Goal: Information Seeking & Learning: Compare options

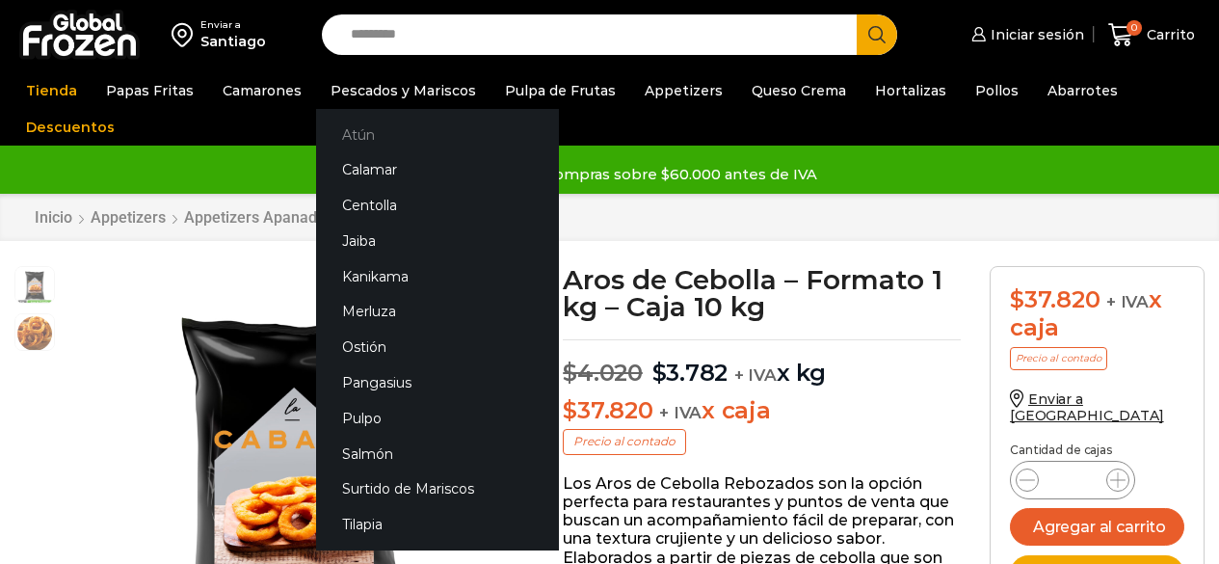
click at [350, 138] on link "Atún" at bounding box center [437, 135] width 243 height 36
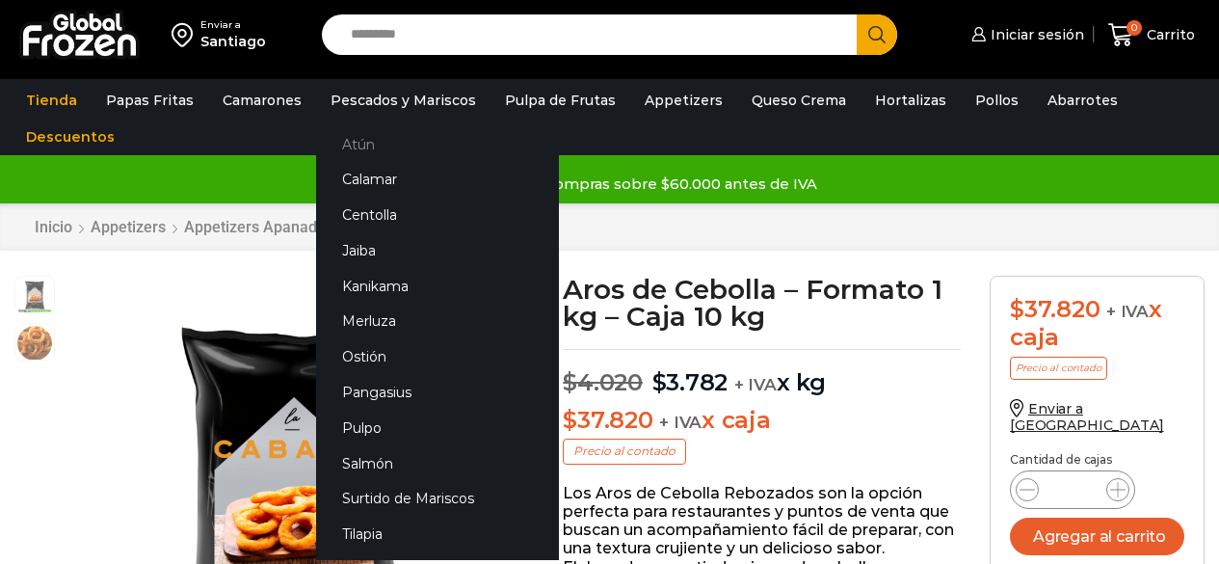
scroll to position [1, 0]
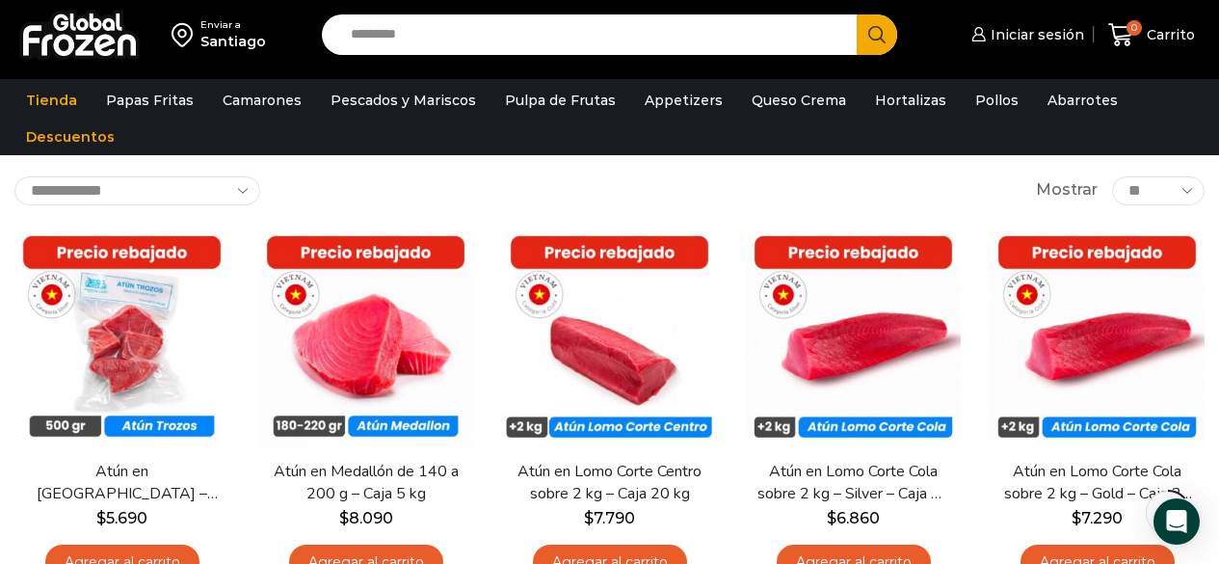
scroll to position [96, 0]
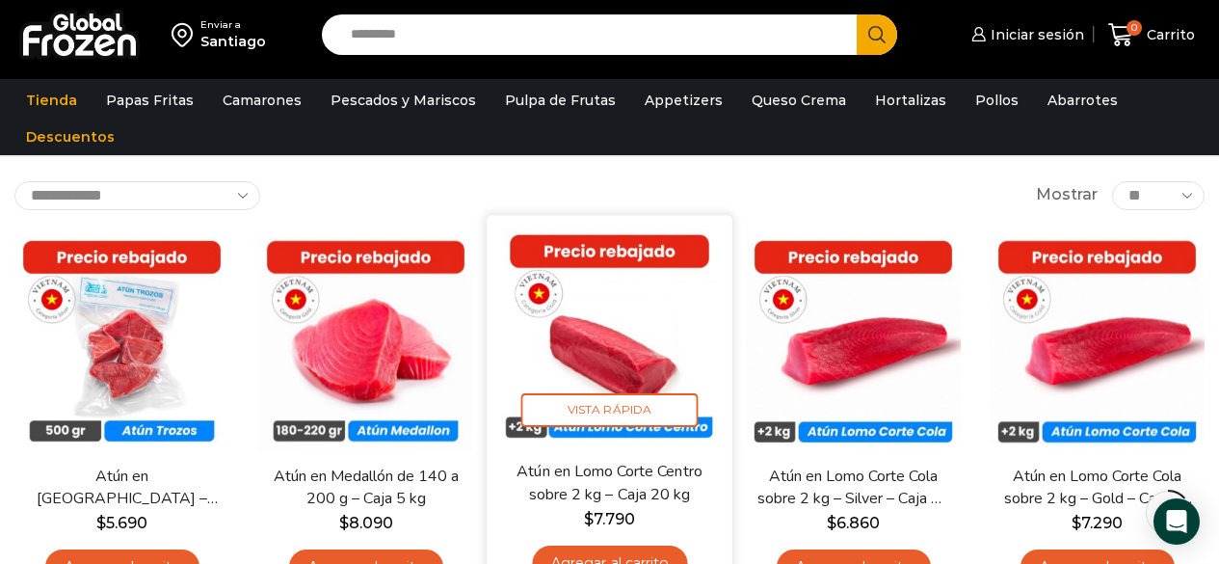
click at [565, 336] on img at bounding box center [609, 337] width 217 height 217
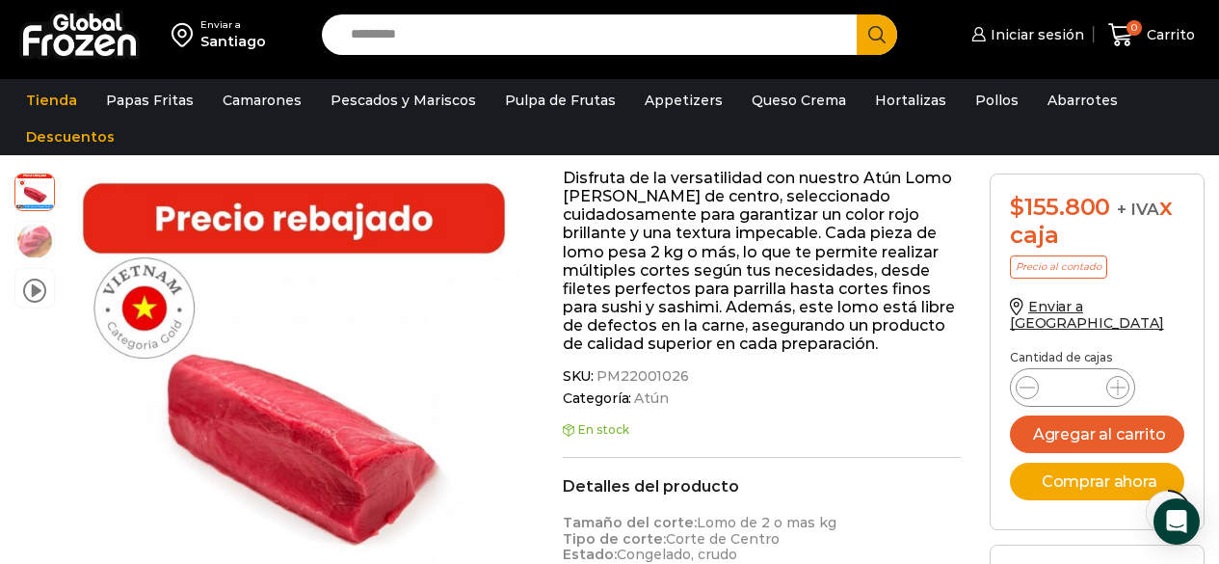
scroll to position [483, 0]
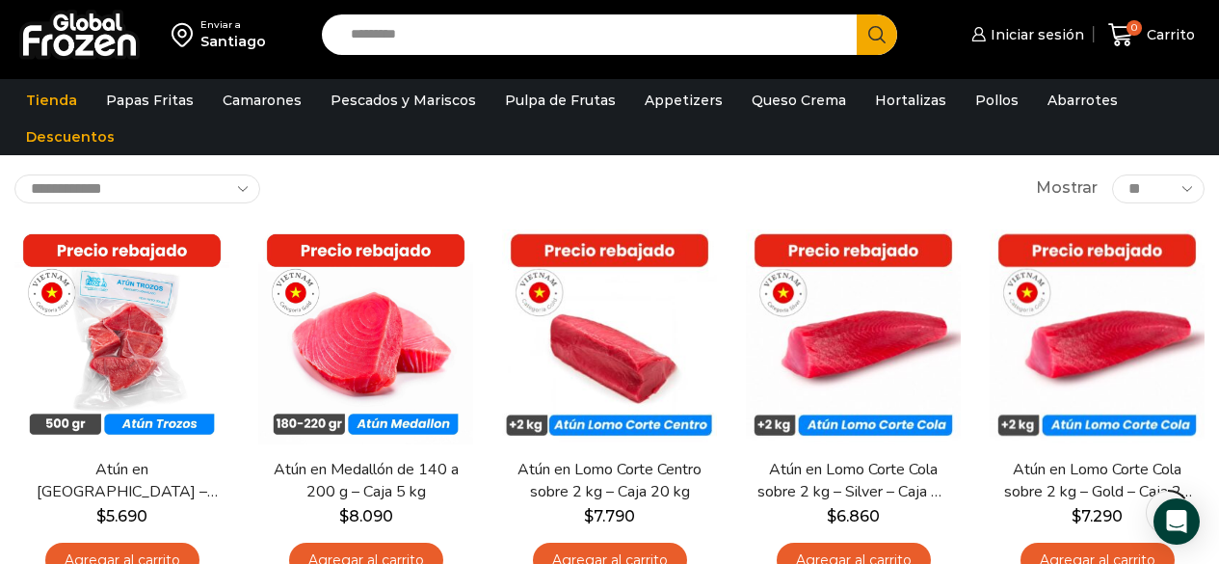
scroll to position [96, 0]
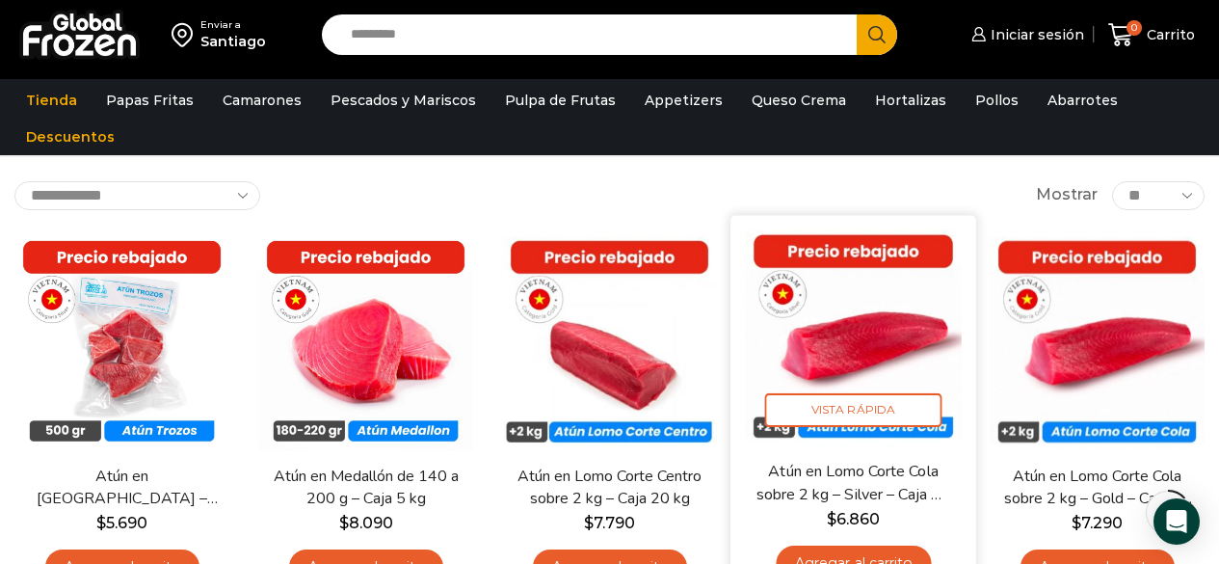
click at [881, 333] on img at bounding box center [853, 337] width 217 height 217
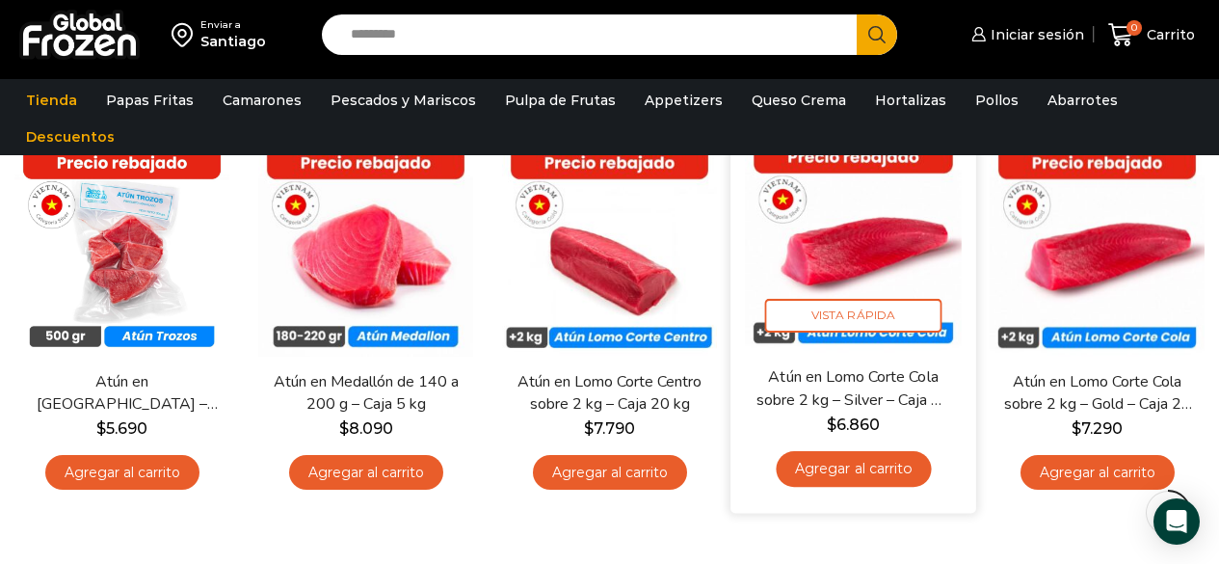
scroll to position [193, 0]
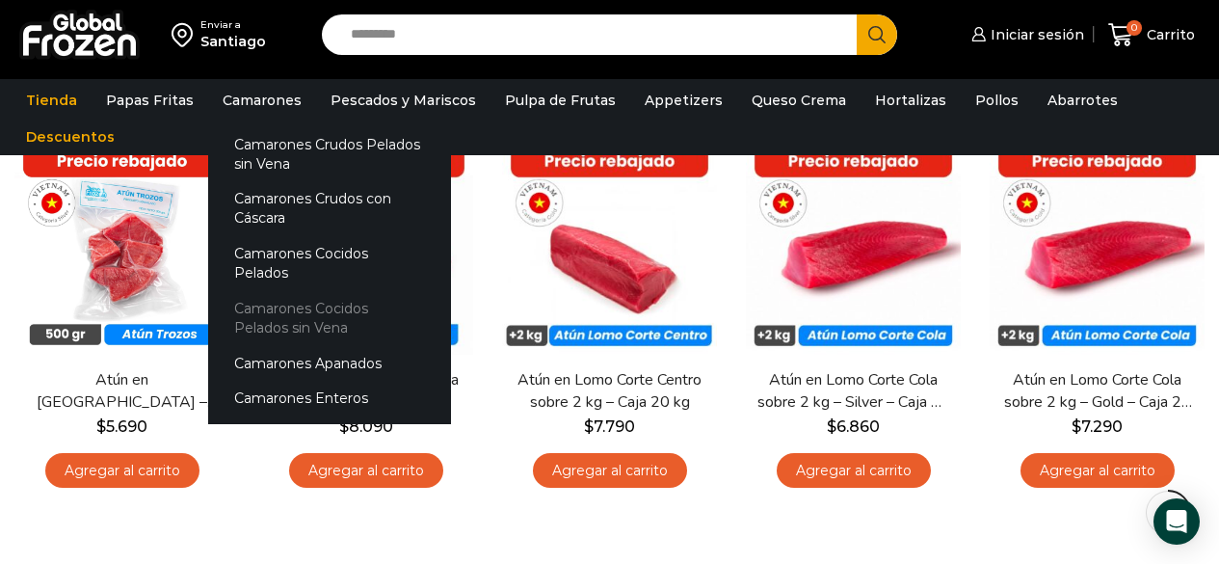
click at [271, 294] on link "Camarones Cocidos Pelados sin Vena" at bounding box center [329, 318] width 243 height 55
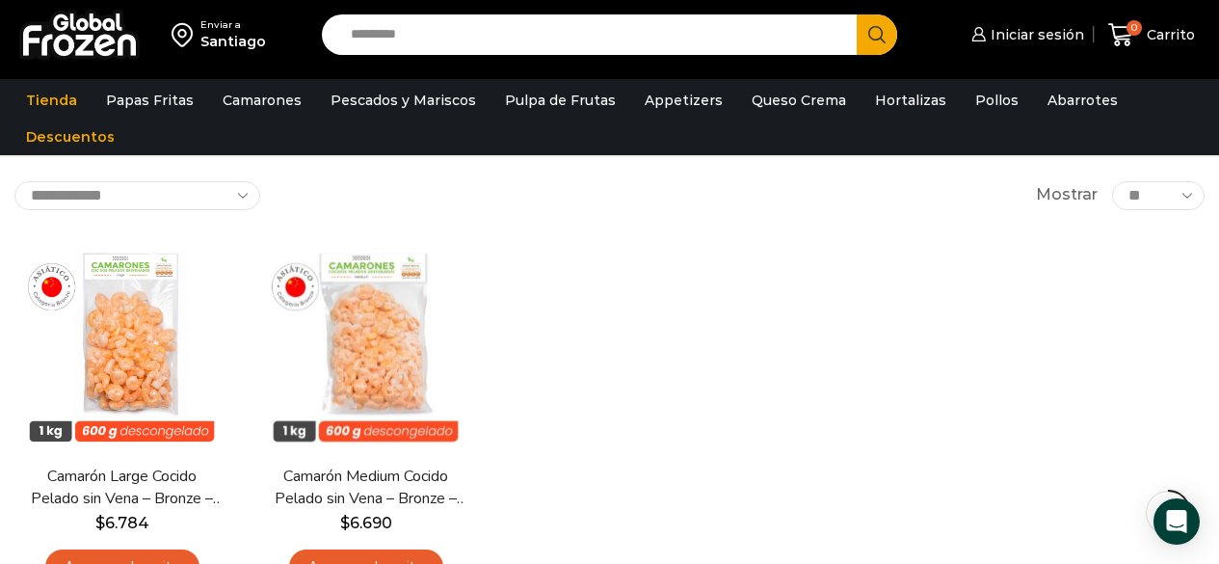
scroll to position [193, 0]
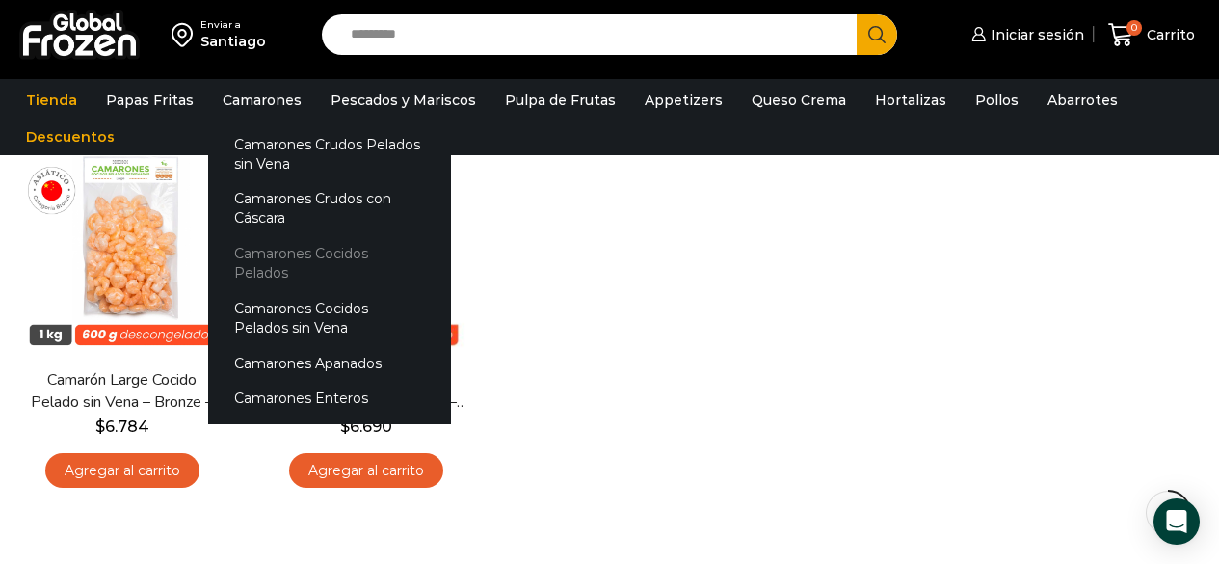
click at [270, 243] on link "Camarones Cocidos Pelados" at bounding box center [329, 263] width 243 height 55
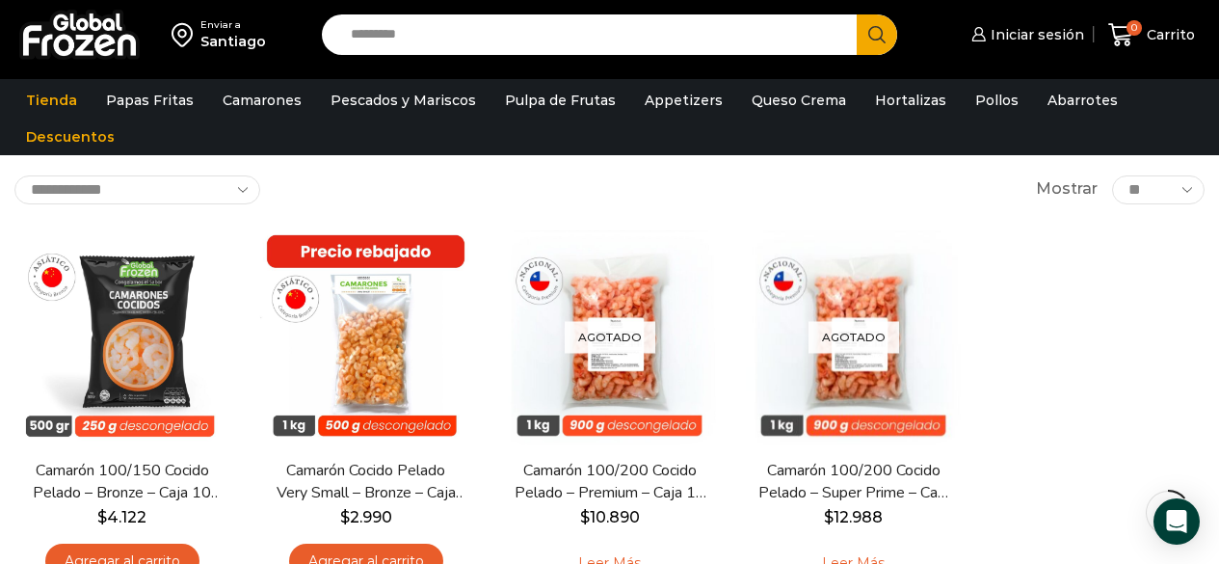
scroll to position [96, 0]
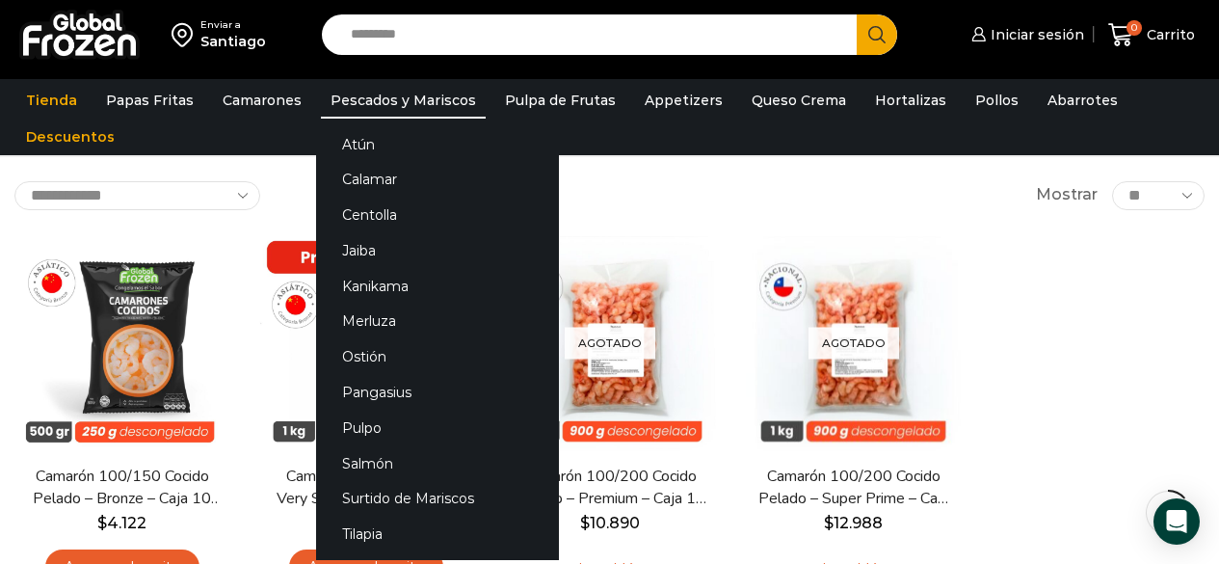
click at [354, 104] on link "Pescados y Mariscos" at bounding box center [403, 100] width 165 height 37
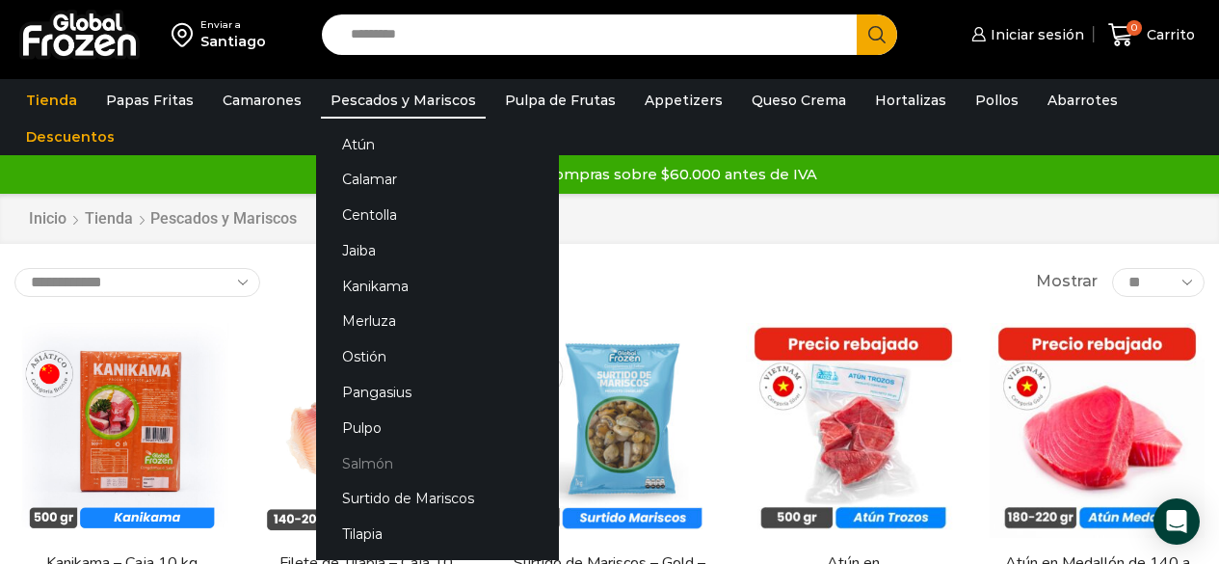
click at [373, 460] on link "Salmón" at bounding box center [437, 463] width 243 height 36
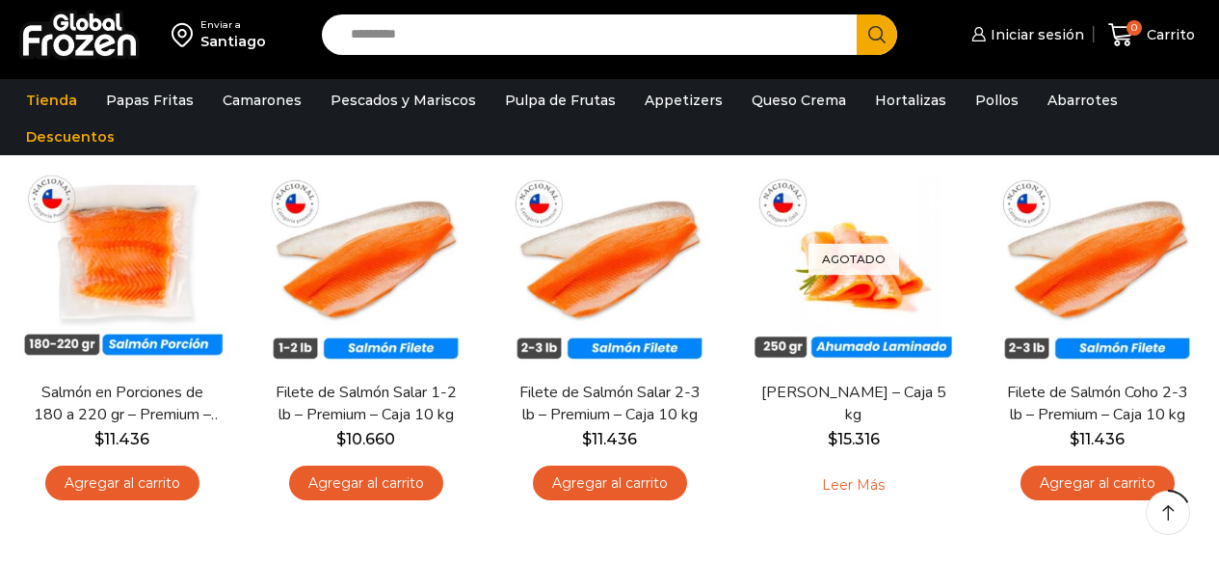
scroll to position [193, 0]
